Goal: Task Accomplishment & Management: Use online tool/utility

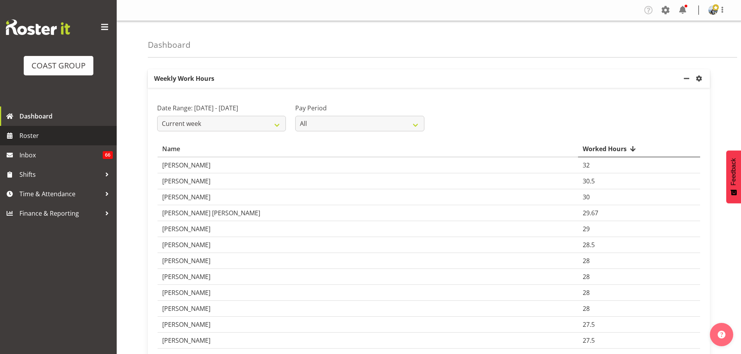
click at [53, 137] on span "Roster" at bounding box center [65, 136] width 93 height 12
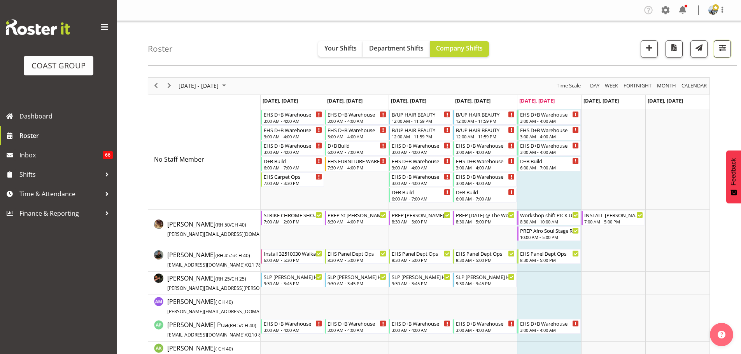
click at [727, 50] on span "button" at bounding box center [723, 48] width 10 height 10
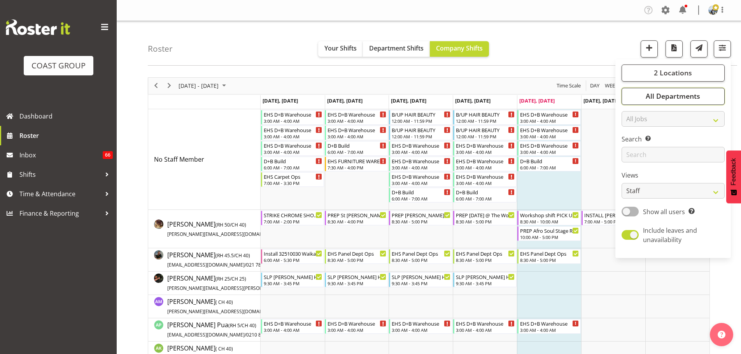
click at [708, 98] on button "All Departments" at bounding box center [673, 96] width 103 height 17
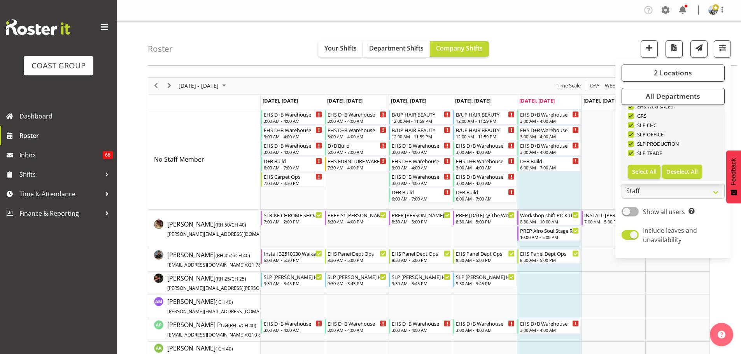
click at [699, 170] on button "Deselect All" at bounding box center [682, 172] width 40 height 14
checkbox input "false"
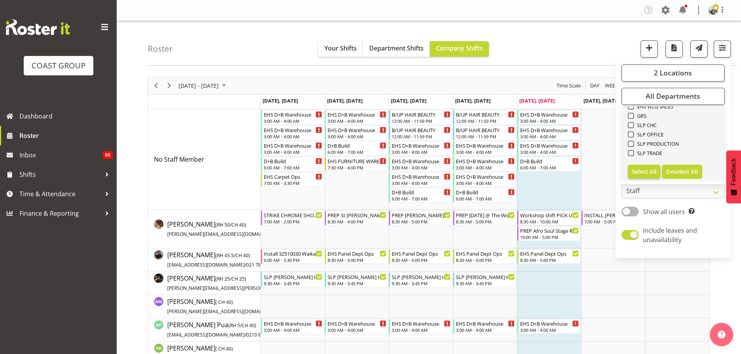
checkbox input "false"
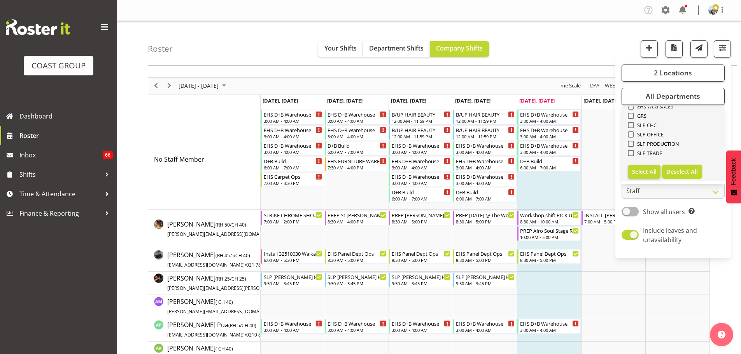
checkbox input "false"
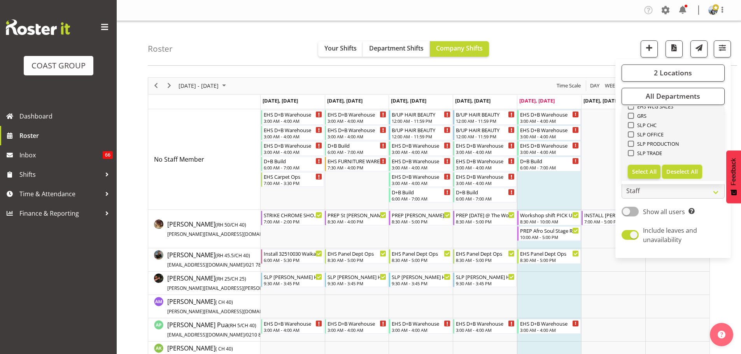
checkbox input "false"
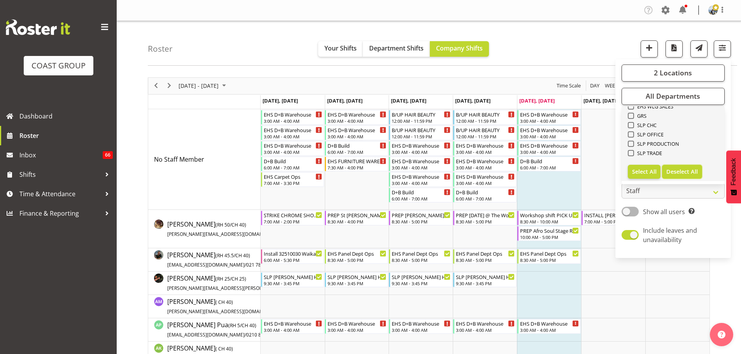
checkbox input "false"
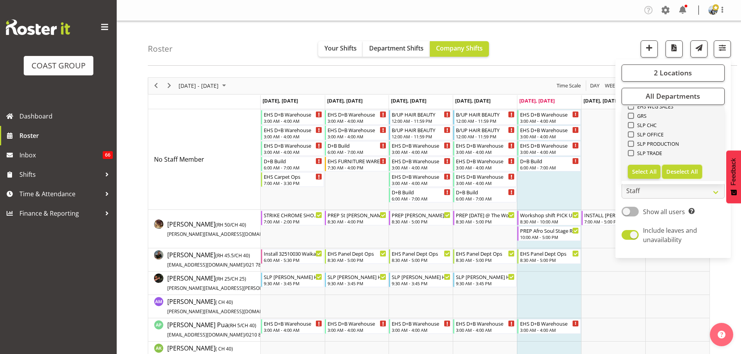
checkbox input "false"
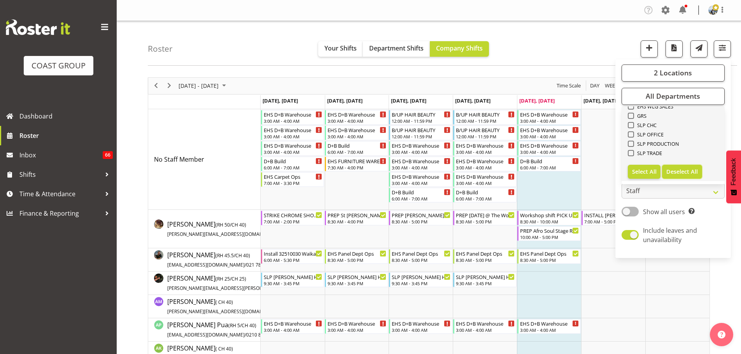
checkbox input "false"
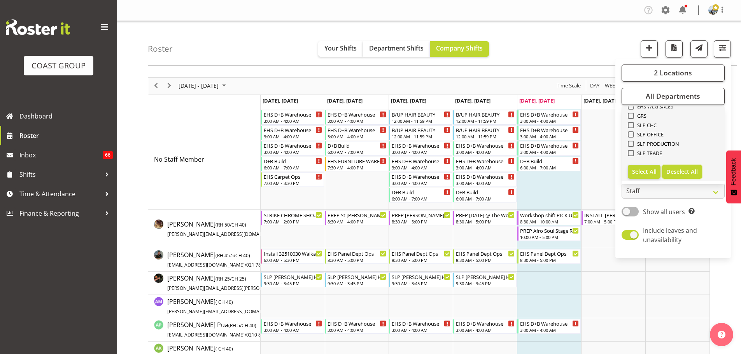
checkbox input "false"
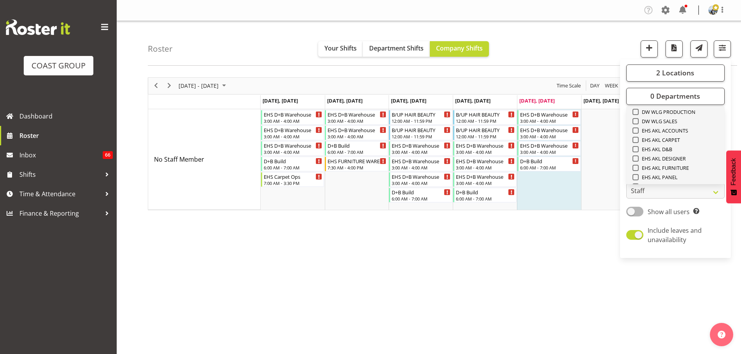
scroll to position [143, 0]
click at [678, 159] on span "EHS AKL CARPET" at bounding box center [660, 159] width 42 height 6
click at [638, 159] on input "EHS AKL CARPET" at bounding box center [635, 159] width 5 height 5
checkbox input "true"
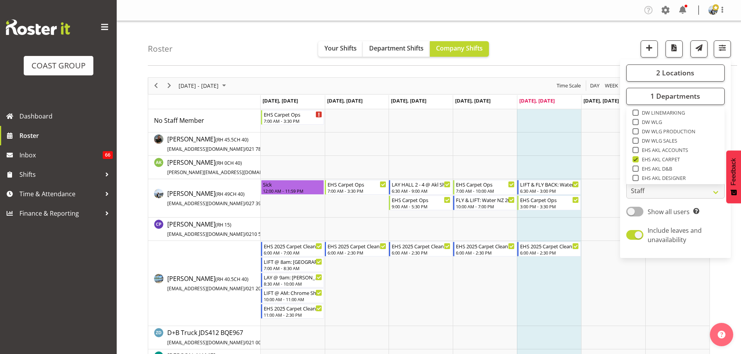
click at [568, 55] on div "Roster Your Shifts Department Shifts Company Shifts 2 Locations Clear CARLTON E…" at bounding box center [443, 43] width 590 height 45
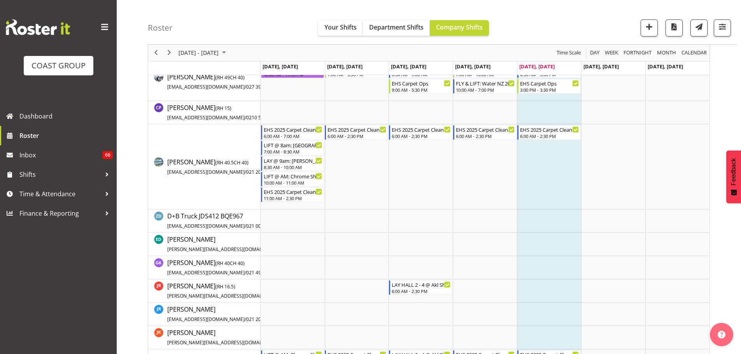
scroll to position [156, 0]
